Goal: Information Seeking & Learning: Learn about a topic

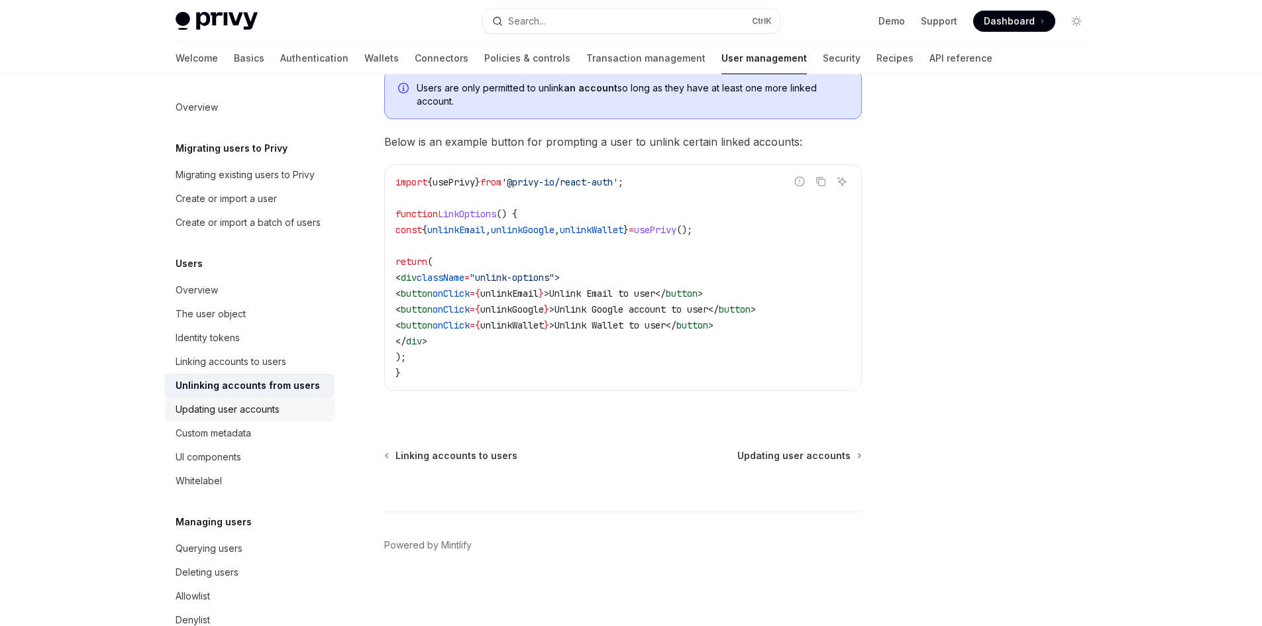
click at [237, 421] on link "Updating user accounts" at bounding box center [250, 409] width 170 height 24
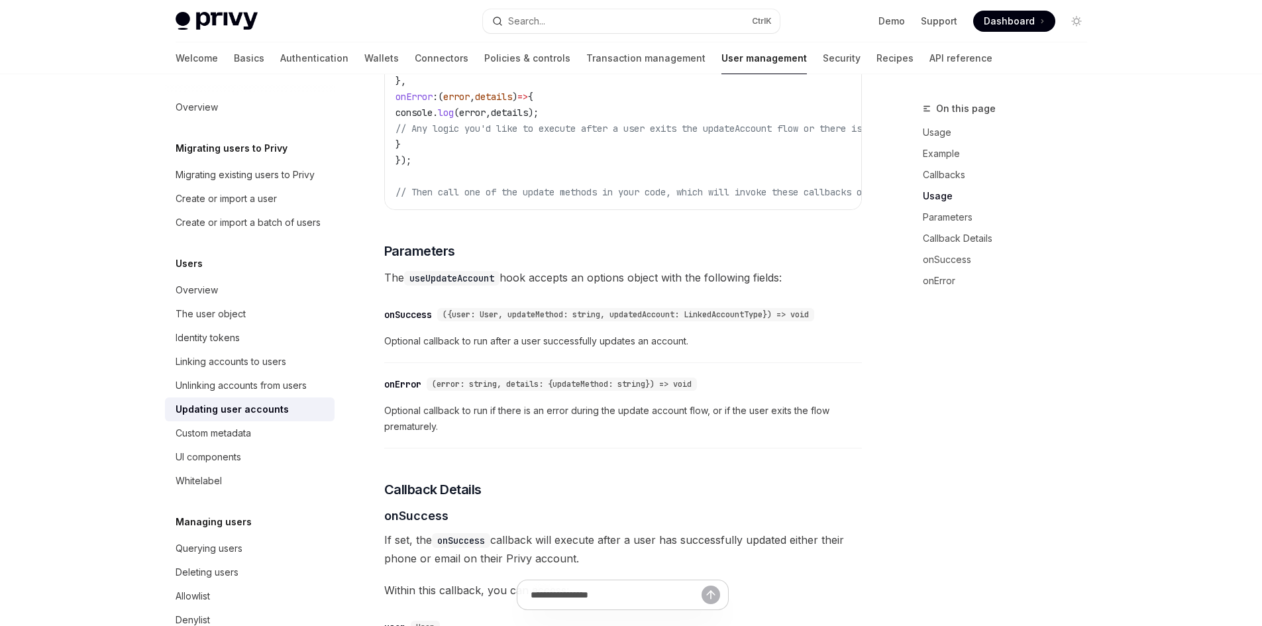
scroll to position [1192, 0]
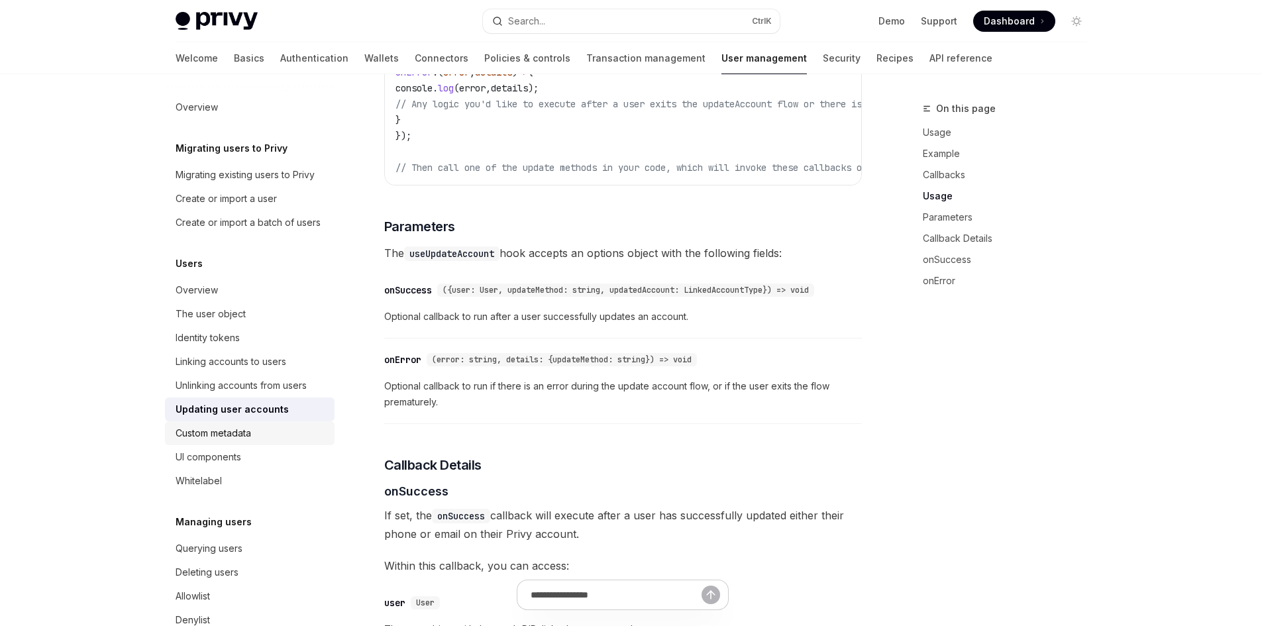
click at [252, 445] on link "Custom metadata" at bounding box center [250, 433] width 170 height 24
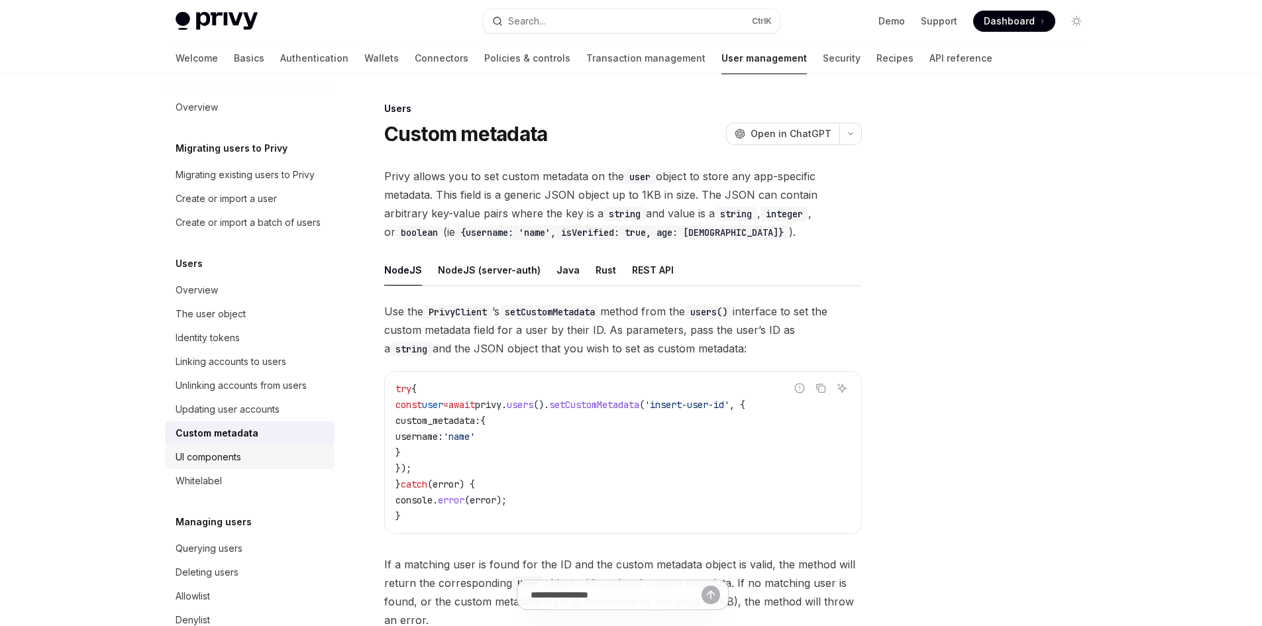
click at [248, 465] on div "UI components" at bounding box center [251, 457] width 151 height 16
type textarea "*"
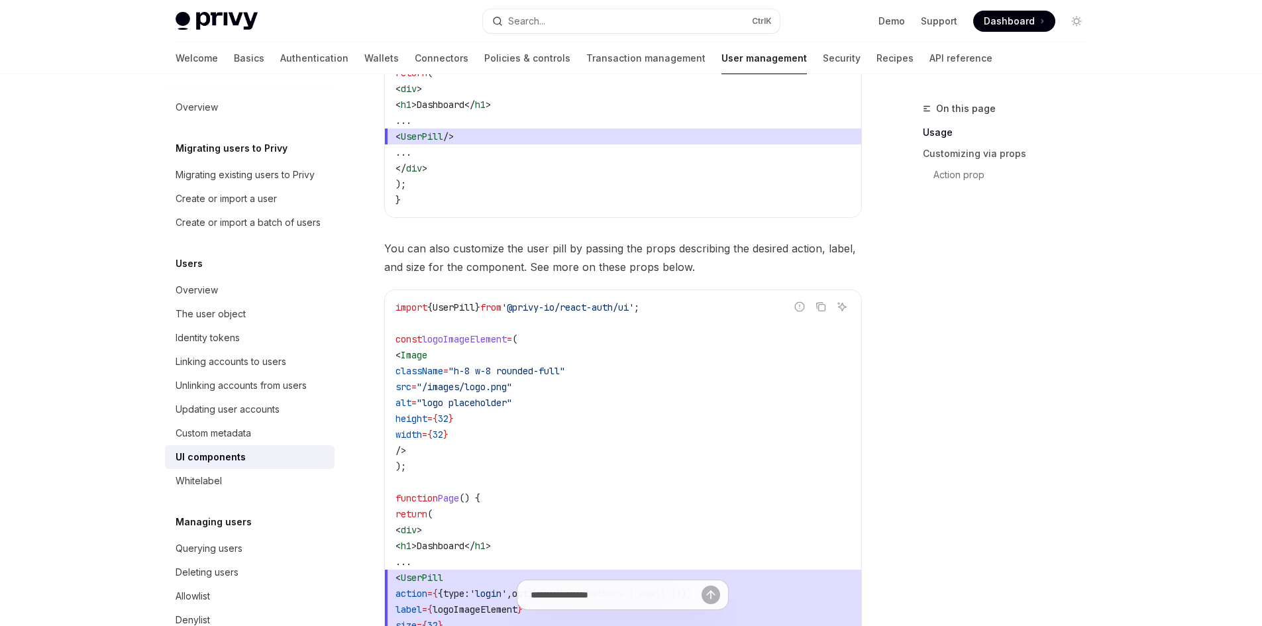
scroll to position [861, 0]
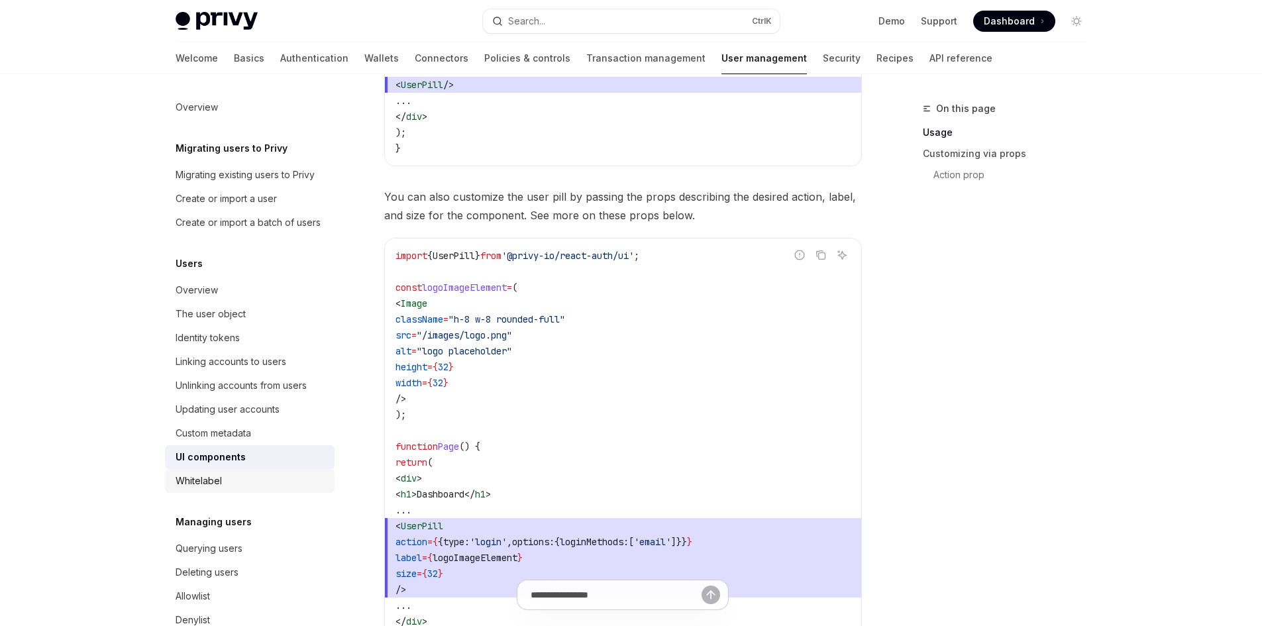
click at [228, 489] on div "Whitelabel" at bounding box center [251, 481] width 151 height 16
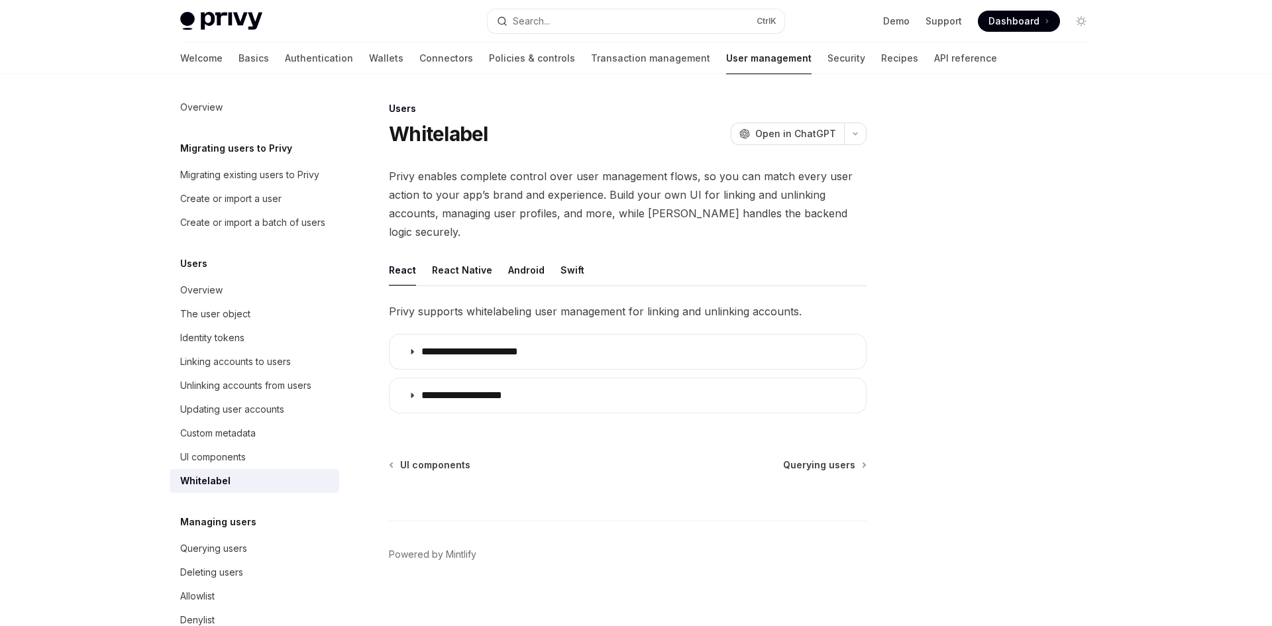
type textarea "*"
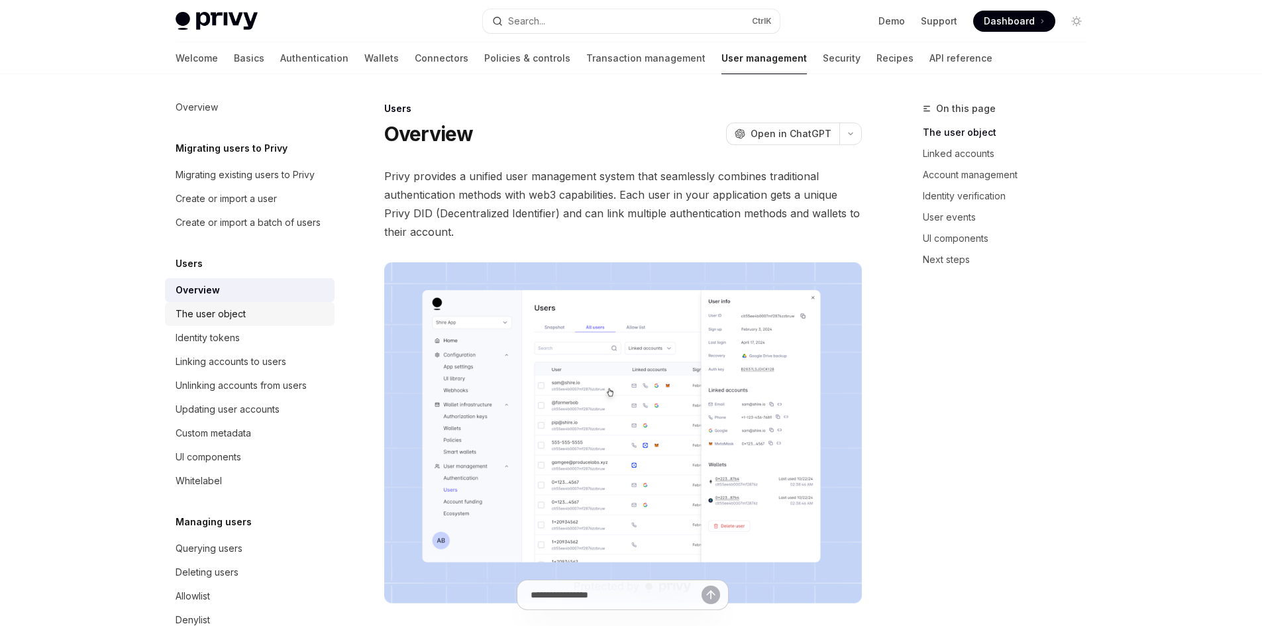
click at [234, 322] on div "The user object" at bounding box center [211, 314] width 70 height 16
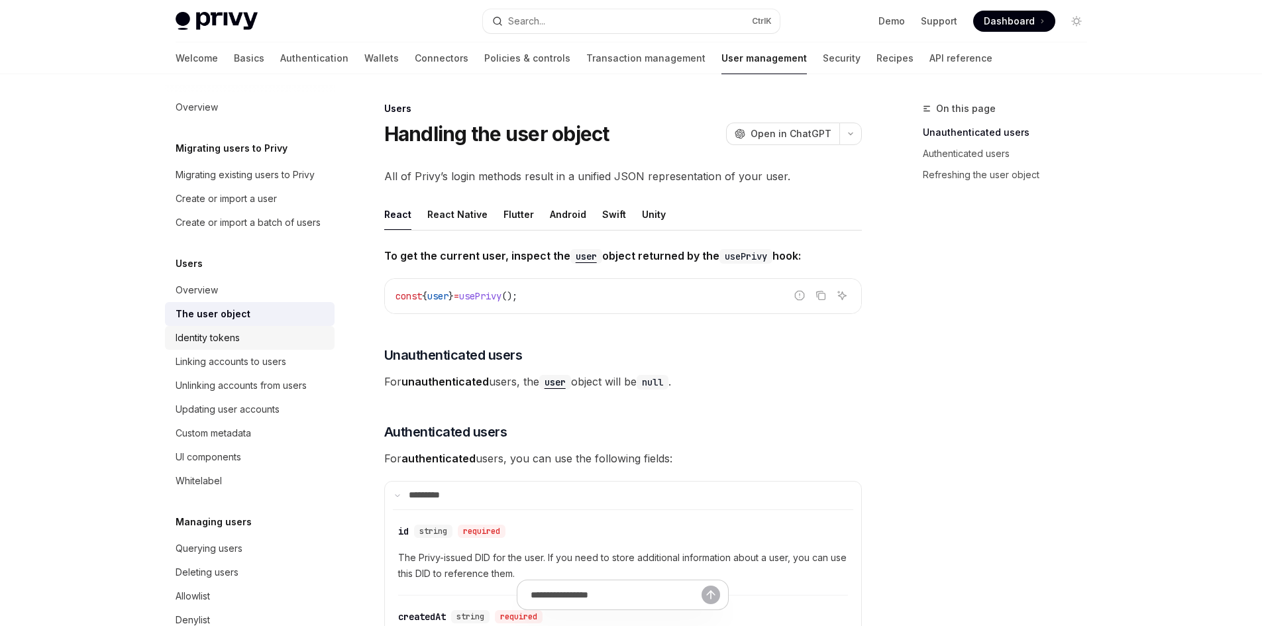
click at [232, 346] on div "Identity tokens" at bounding box center [208, 338] width 64 height 16
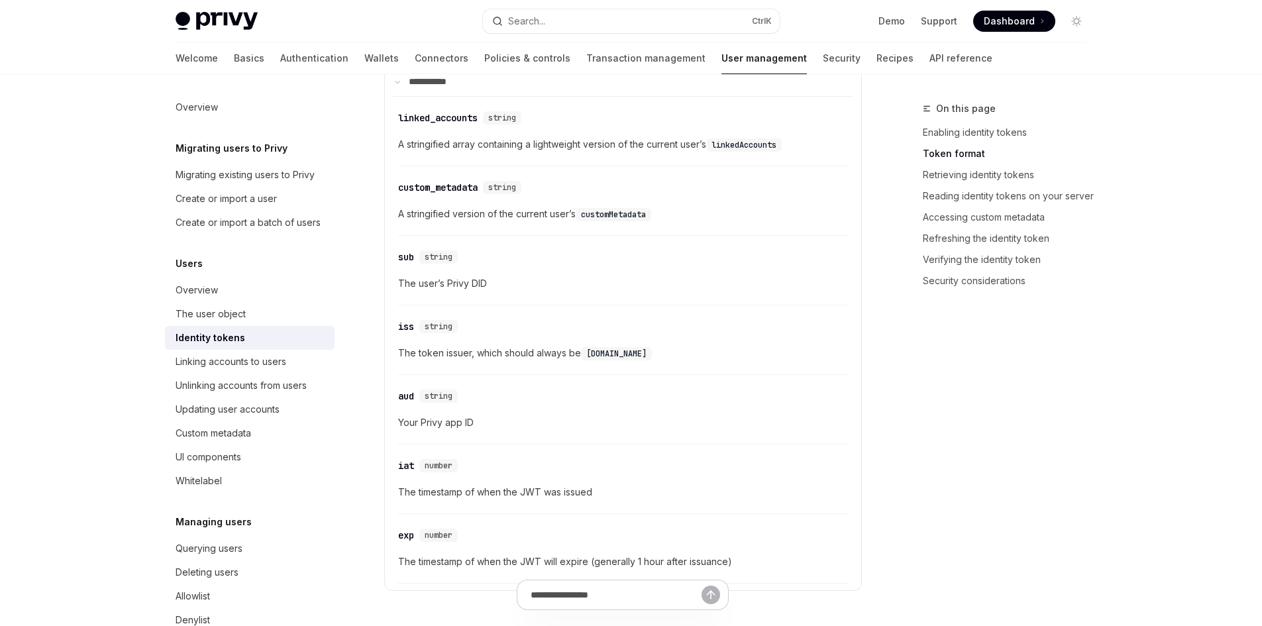
scroll to position [596, 0]
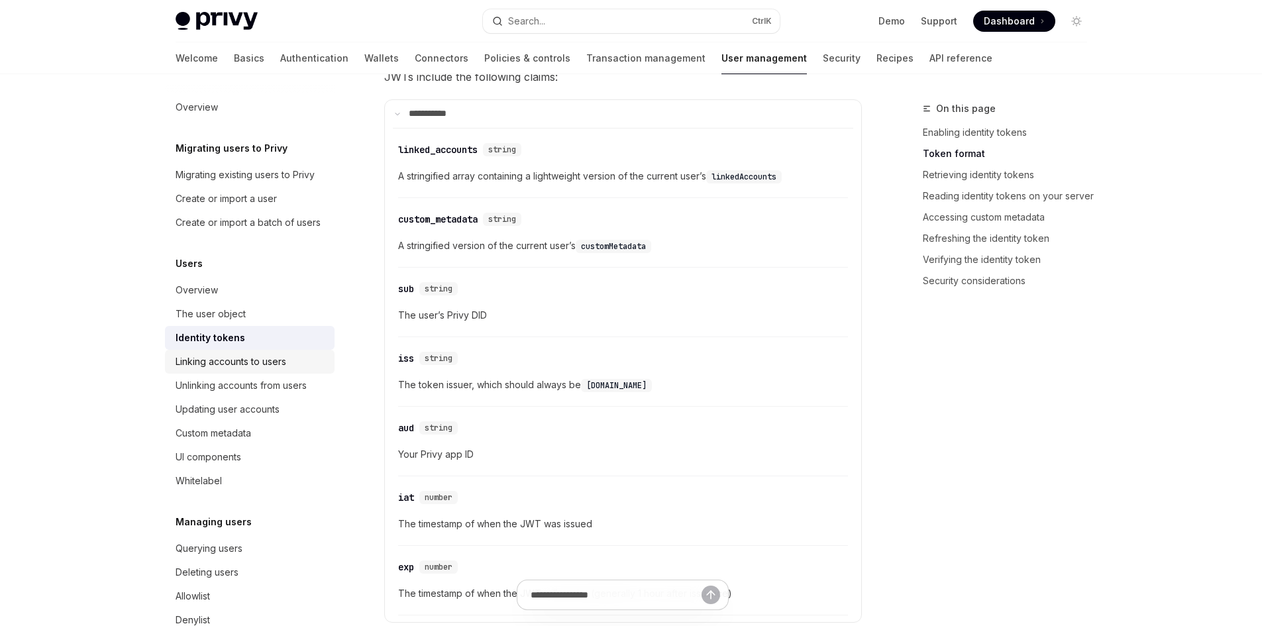
click at [242, 370] on div "Linking accounts to users" at bounding box center [231, 362] width 111 height 16
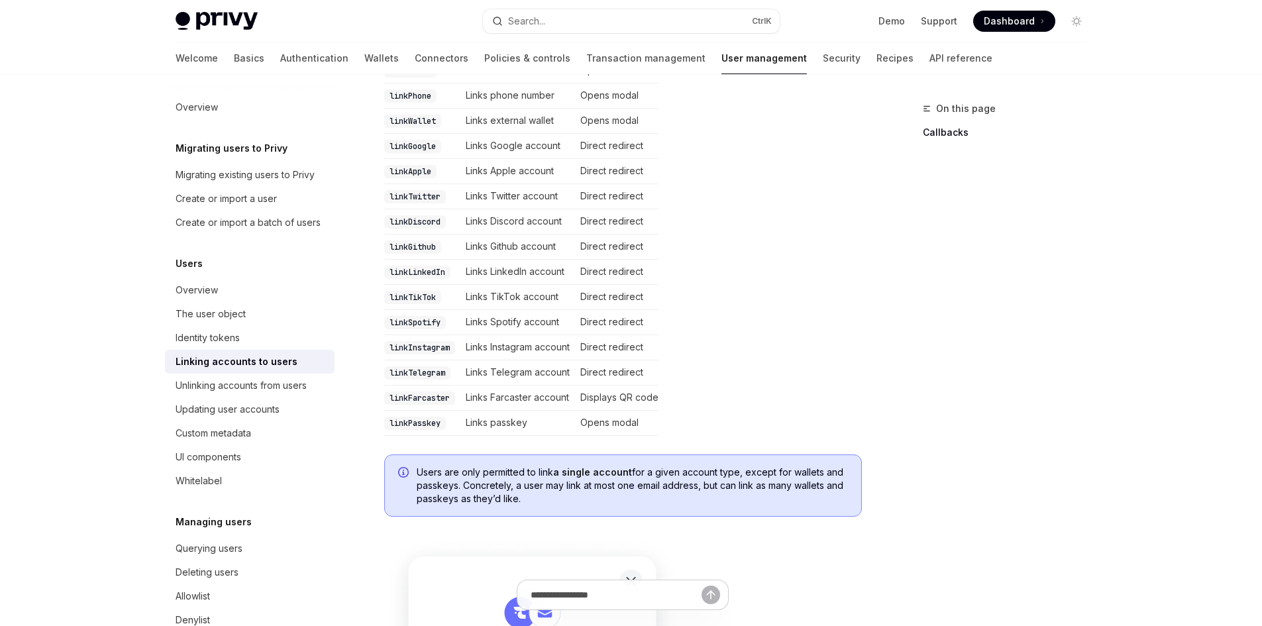
scroll to position [397, 0]
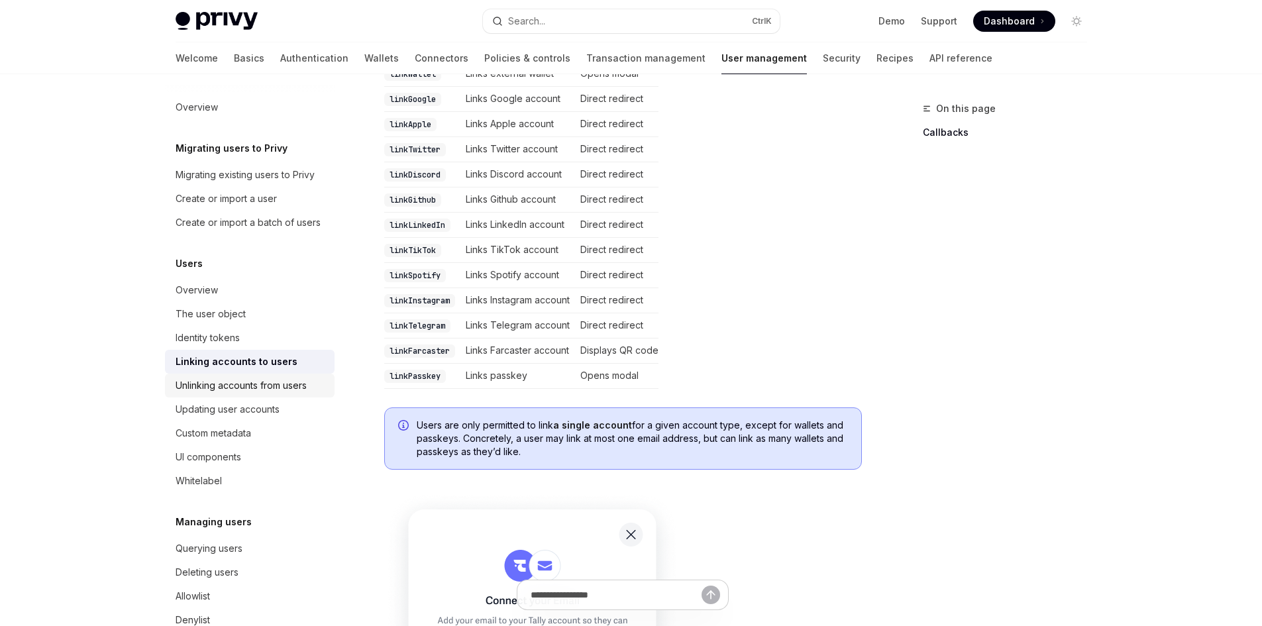
click at [211, 393] on div "Unlinking accounts from users" at bounding box center [241, 386] width 131 height 16
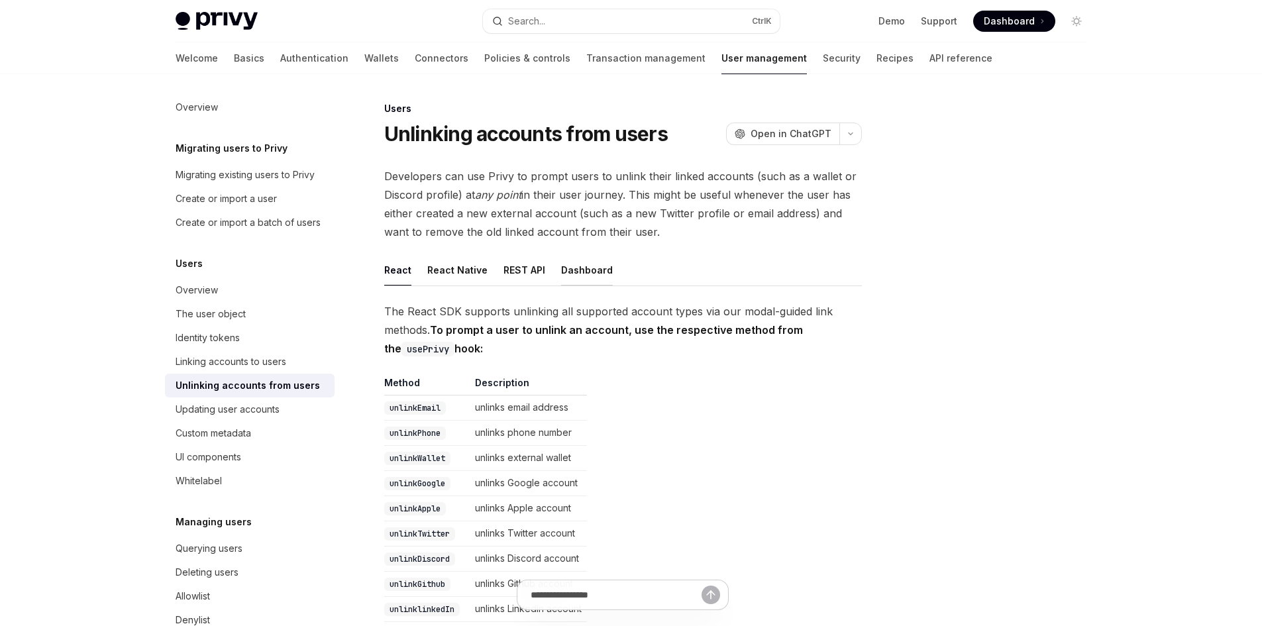
click at [576, 264] on button "Dashboard" at bounding box center [587, 269] width 52 height 31
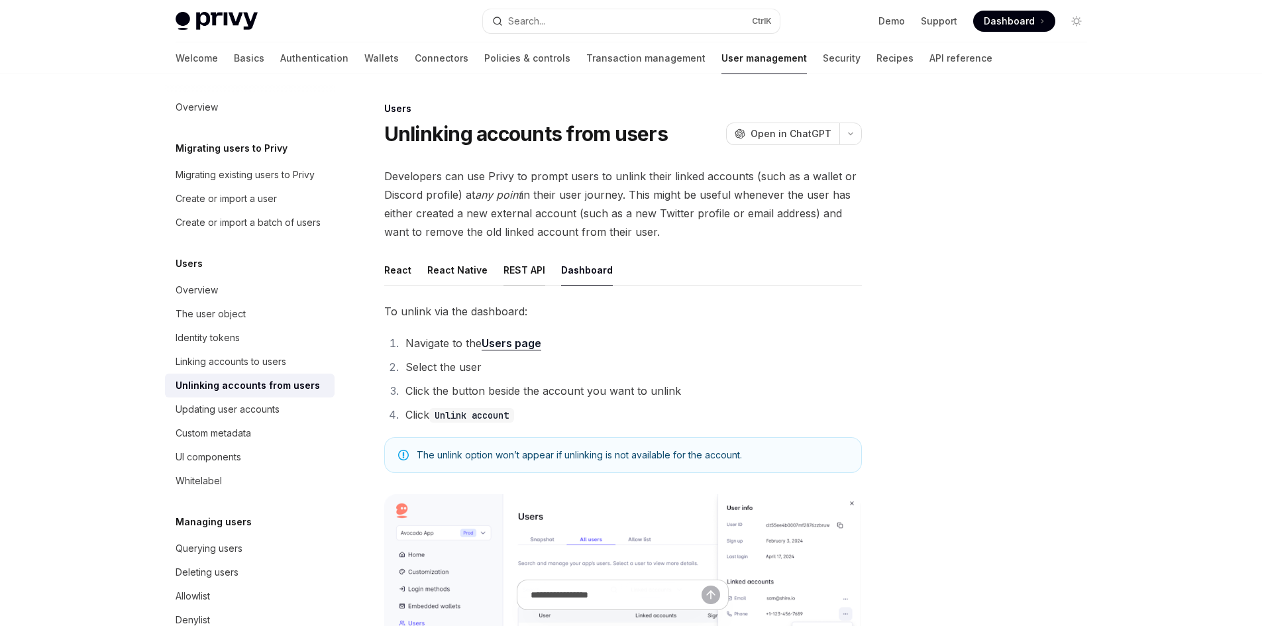
click at [511, 270] on button "REST API" at bounding box center [524, 269] width 42 height 31
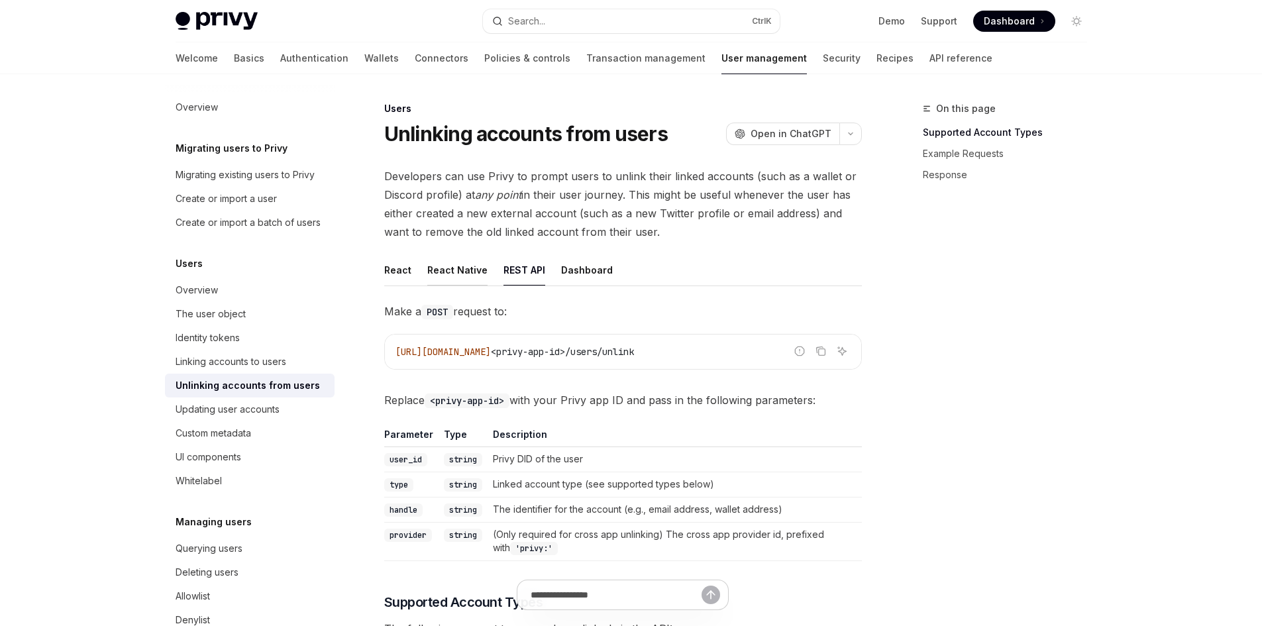
click at [447, 274] on button "React Native" at bounding box center [457, 269] width 60 height 31
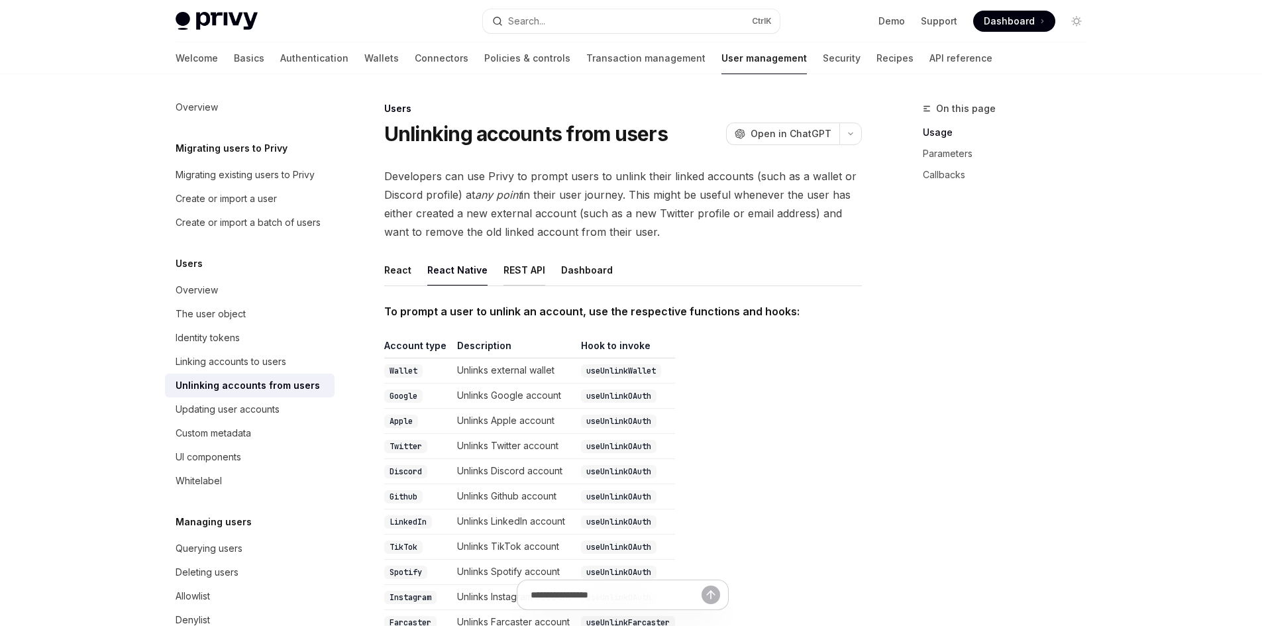
click at [503, 275] on button "REST API" at bounding box center [524, 269] width 42 height 31
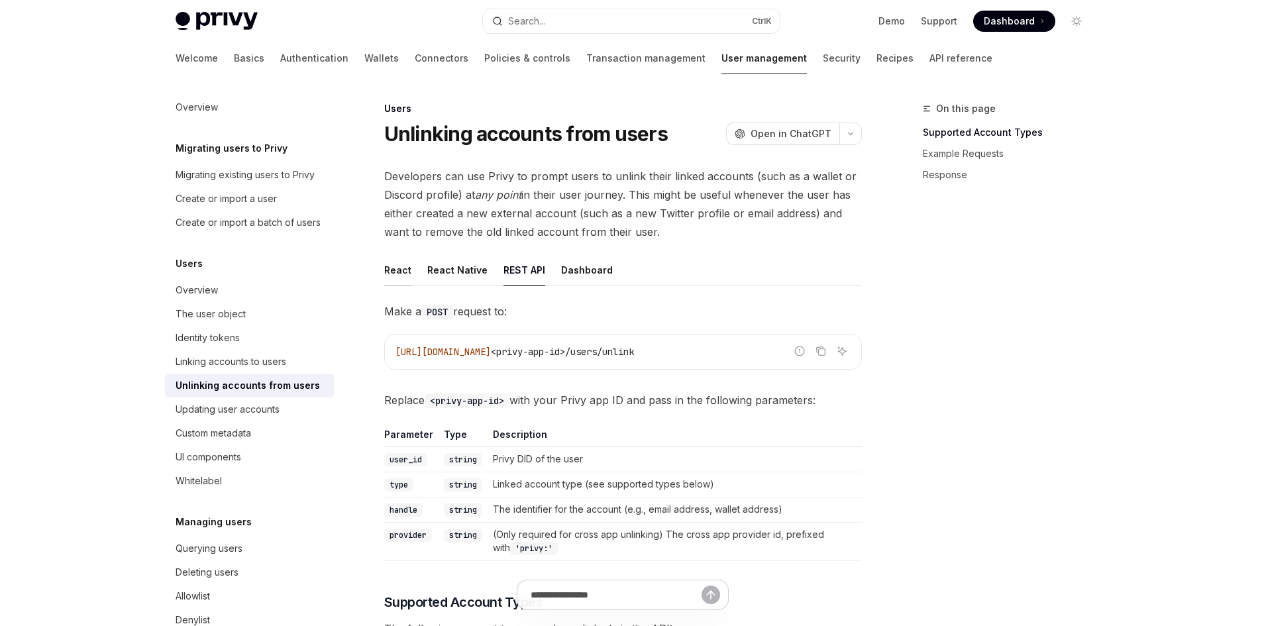
click at [399, 277] on button "React" at bounding box center [397, 269] width 27 height 31
type textarea "*"
